Goal: Participate in discussion

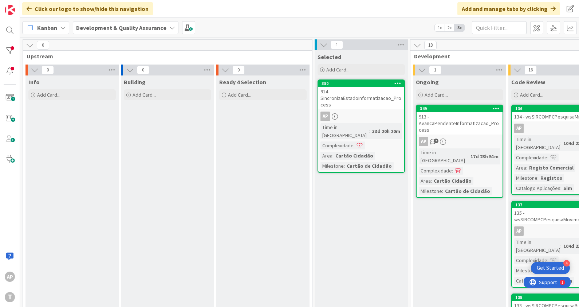
click at [460, 126] on div "913 - AvancaPendenteInformatizacao_Process" at bounding box center [460, 123] width 86 height 23
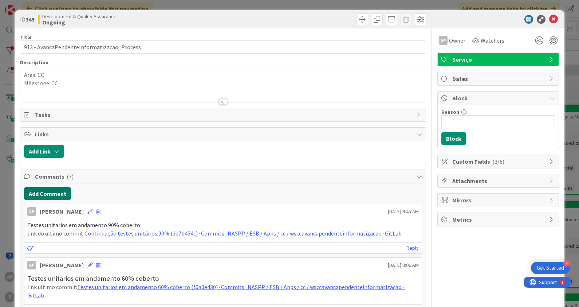
click at [52, 195] on button "Add Comment" at bounding box center [47, 193] width 47 height 13
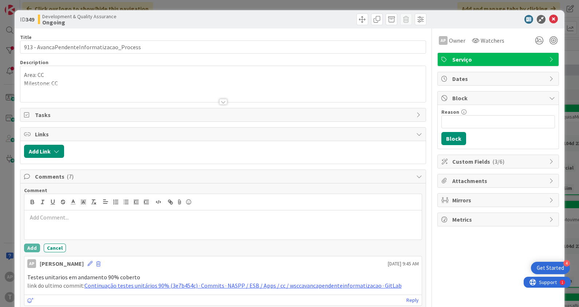
click at [81, 218] on p at bounding box center [223, 217] width 392 height 8
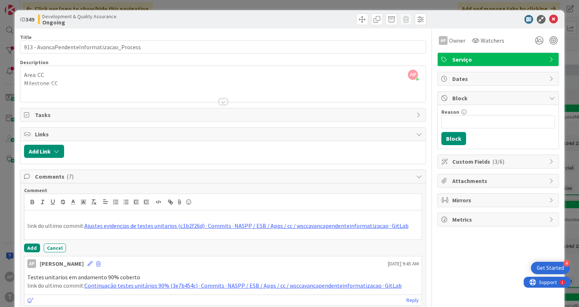
click at [81, 215] on p at bounding box center [223, 217] width 392 height 8
click at [66, 216] on p "Criando as evidencias de testes unitários." at bounding box center [223, 217] width 392 height 8
click at [149, 211] on div "Criando as evidências de testes unitários. link do ultimo commit: Ajustes evide…" at bounding box center [223, 224] width 398 height 29
click at [31, 243] on button "Add" at bounding box center [32, 247] width 16 height 9
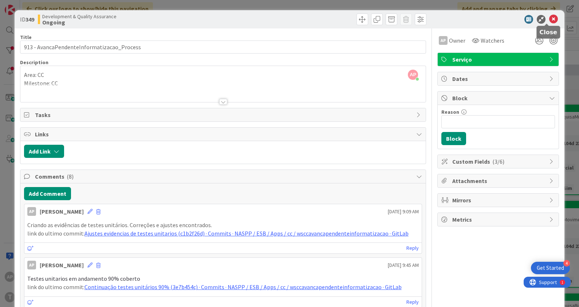
click at [551, 17] on icon at bounding box center [554, 19] width 9 height 9
